Goal: Check status

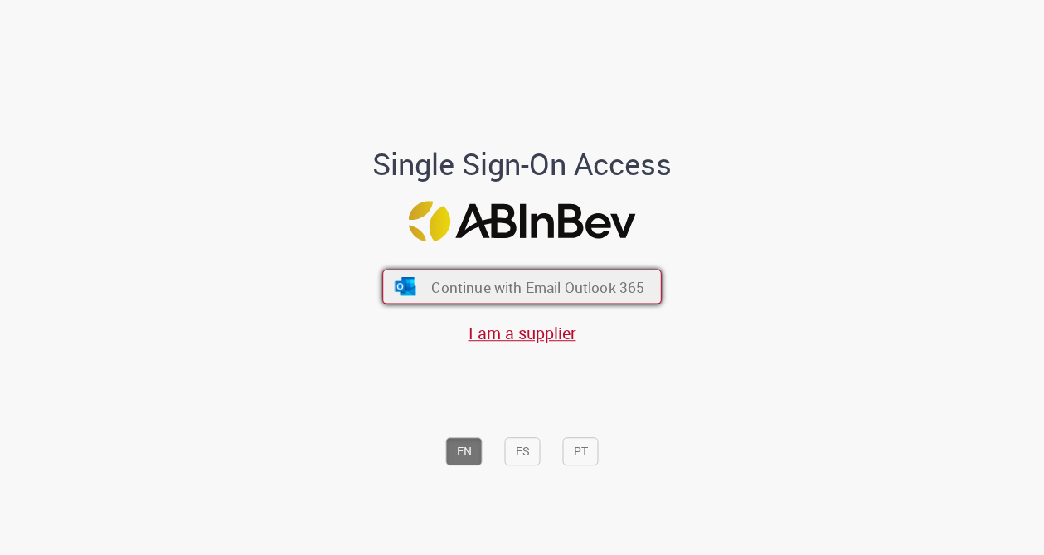
click at [574, 303] on button "Continue with Email Outlook 365" at bounding box center [521, 286] width 279 height 35
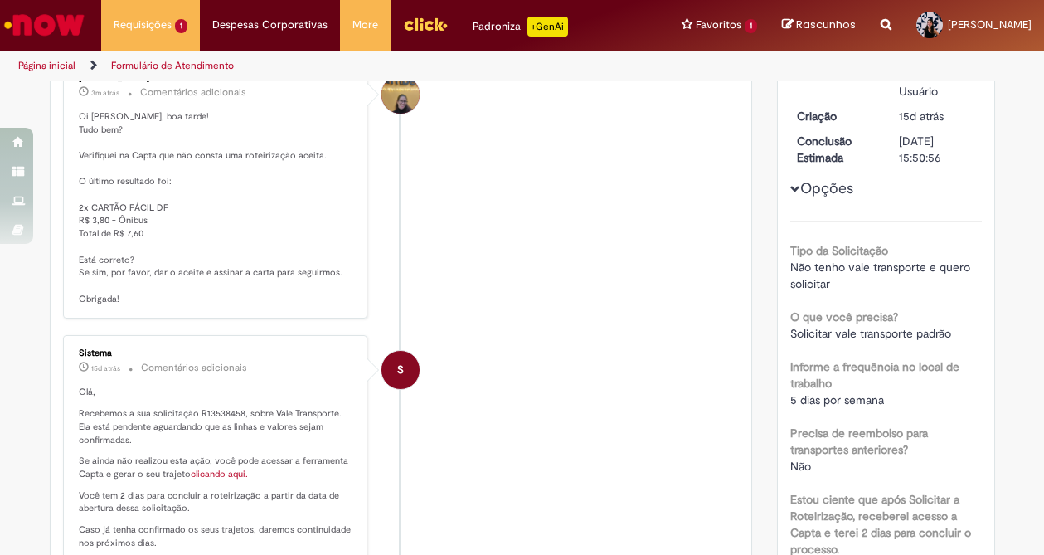
scroll to position [332, 0]
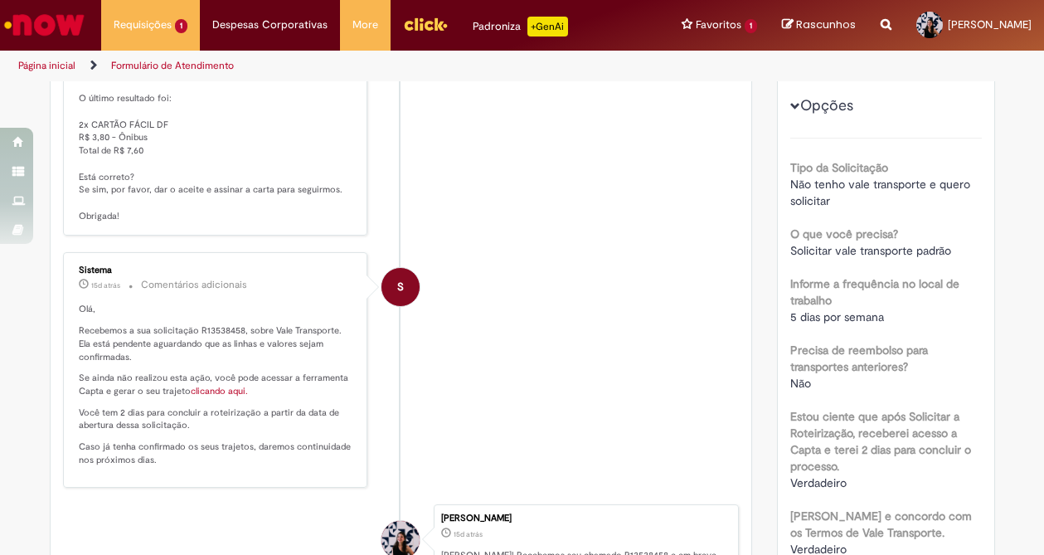
click at [209, 386] on link "clicando aqui." at bounding box center [219, 391] width 57 height 12
